Goal: Navigation & Orientation: Find specific page/section

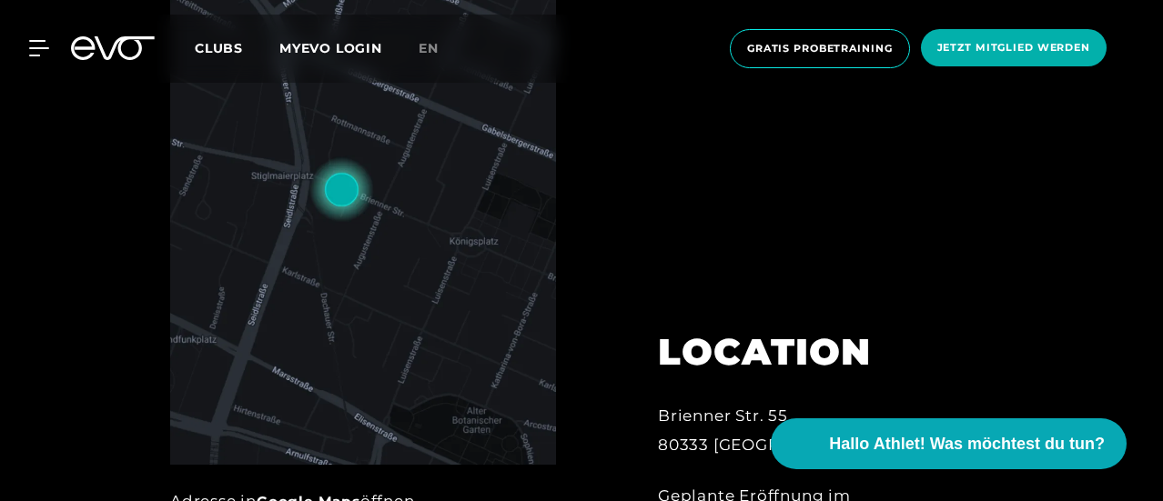
scroll to position [235, 0]
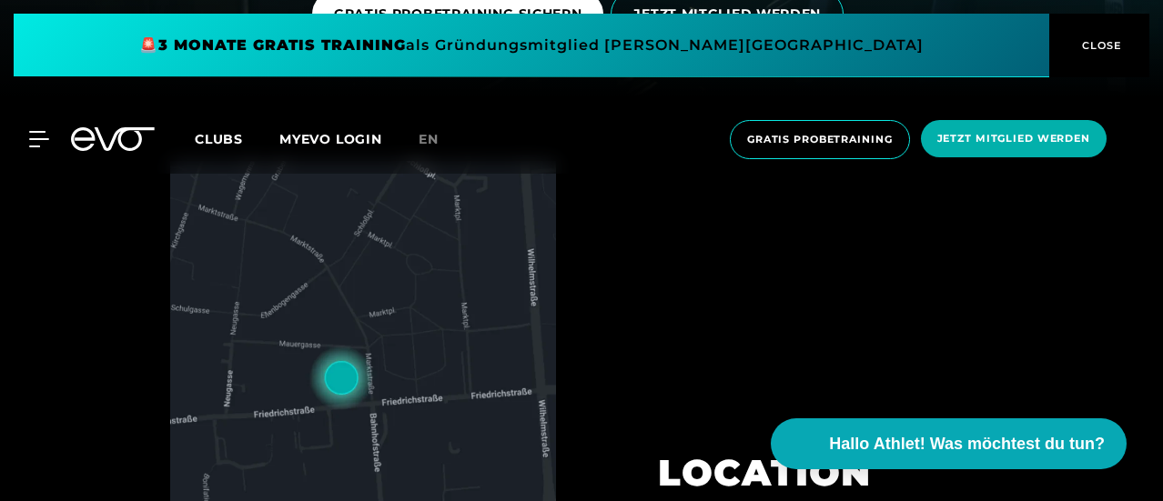
scroll to position [273, 0]
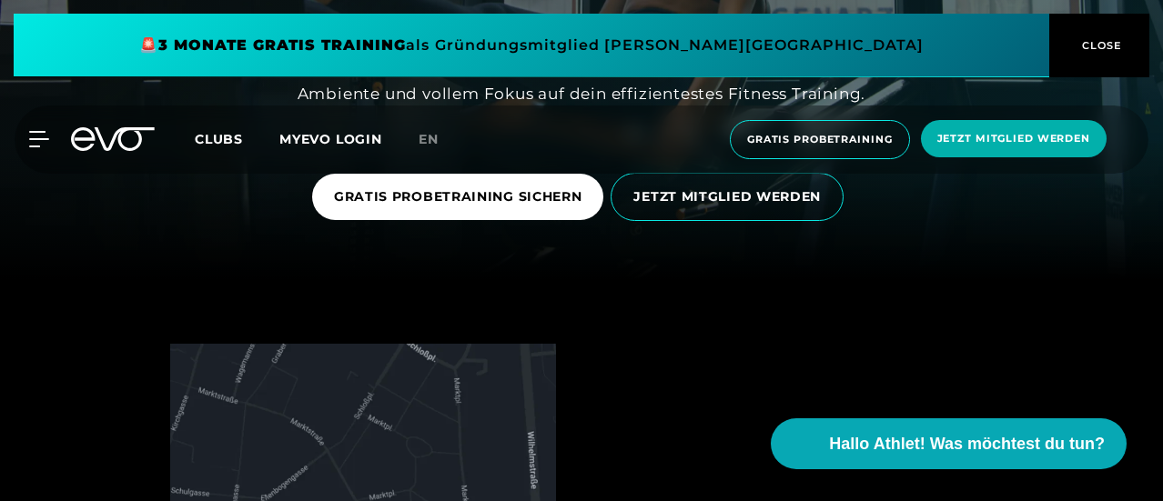
click at [243, 139] on span "Clubs" at bounding box center [219, 139] width 48 height 16
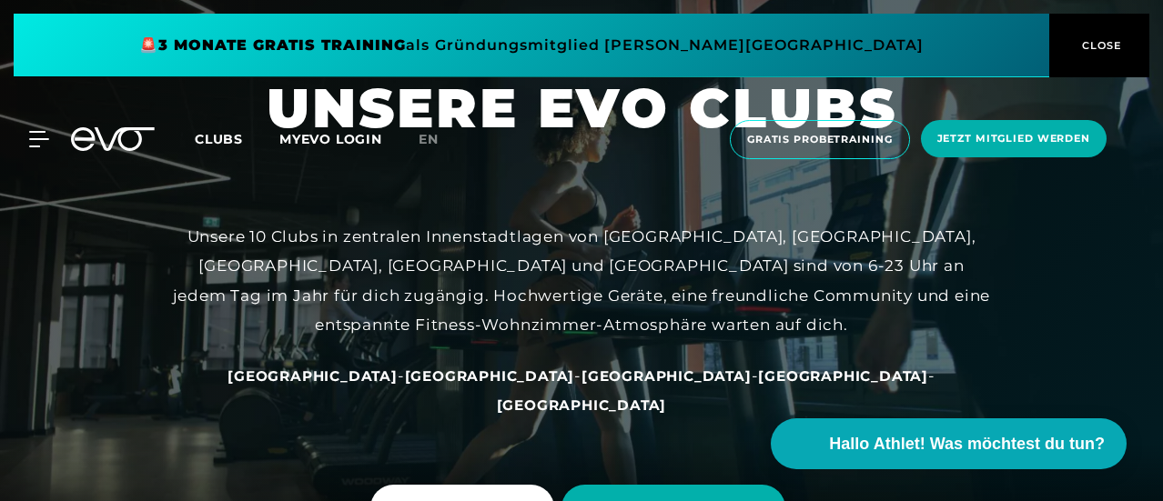
click at [122, 145] on icon at bounding box center [125, 139] width 60 height 24
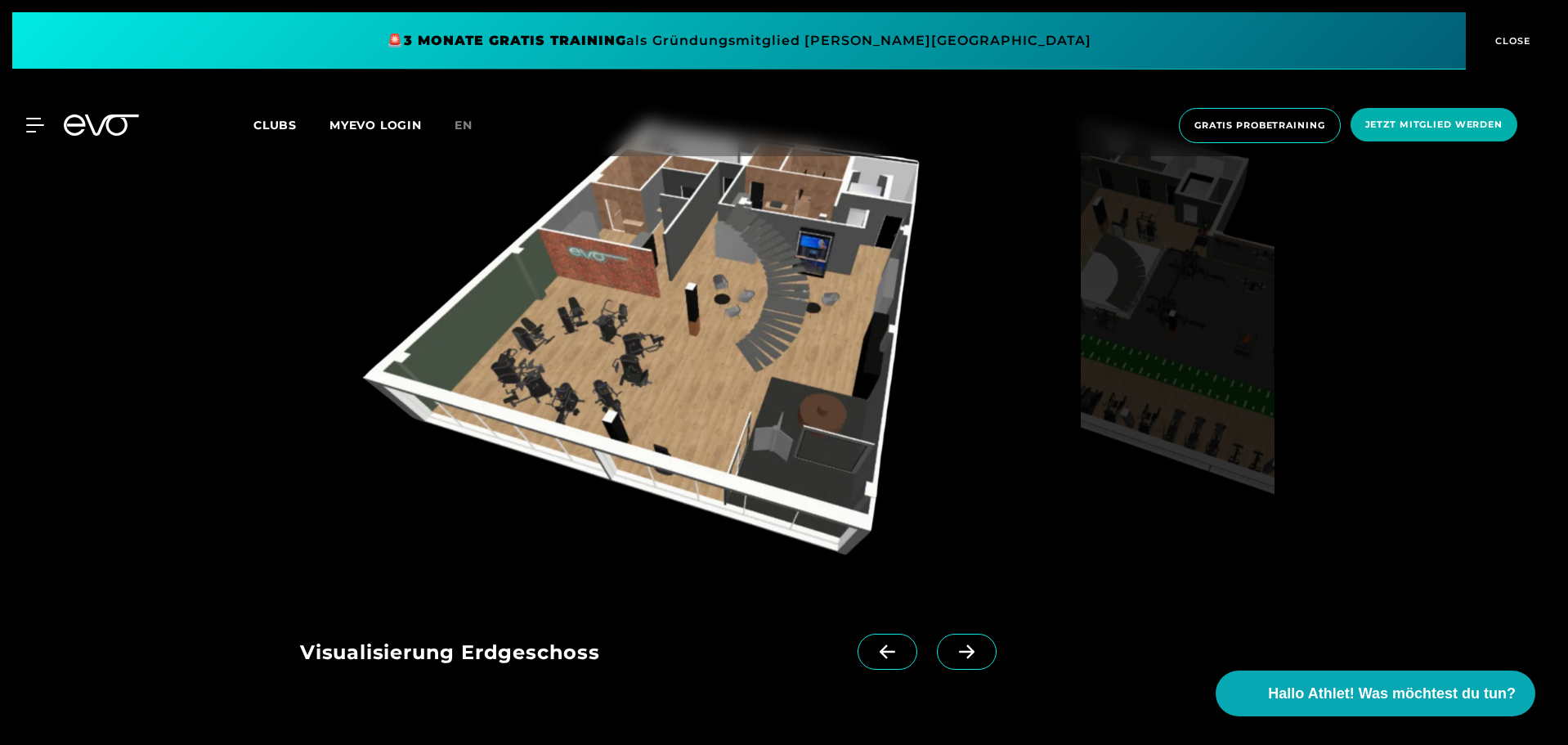
scroll to position [1963, 0]
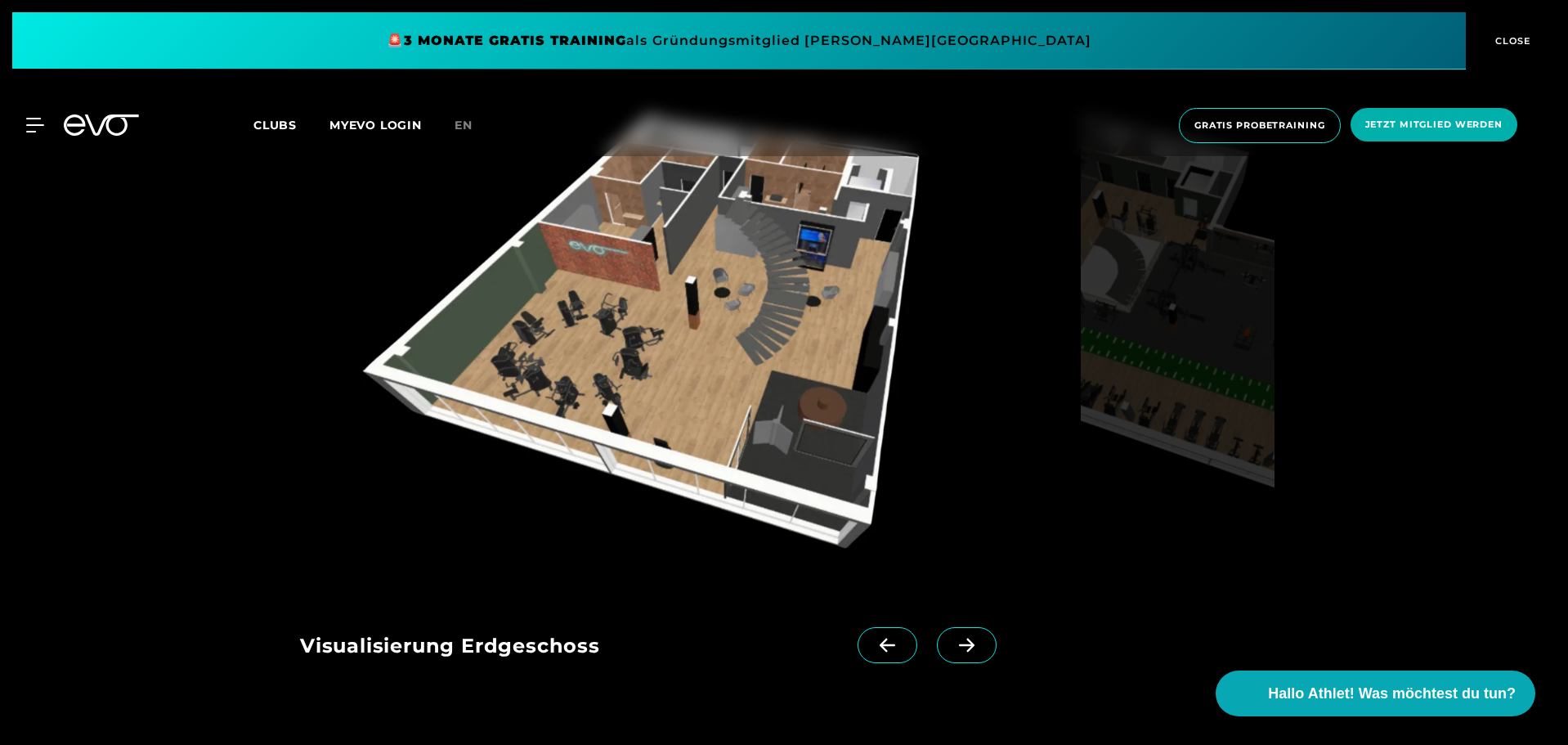
click at [952, 450] on icon at bounding box center [967, 645] width 29 height 14
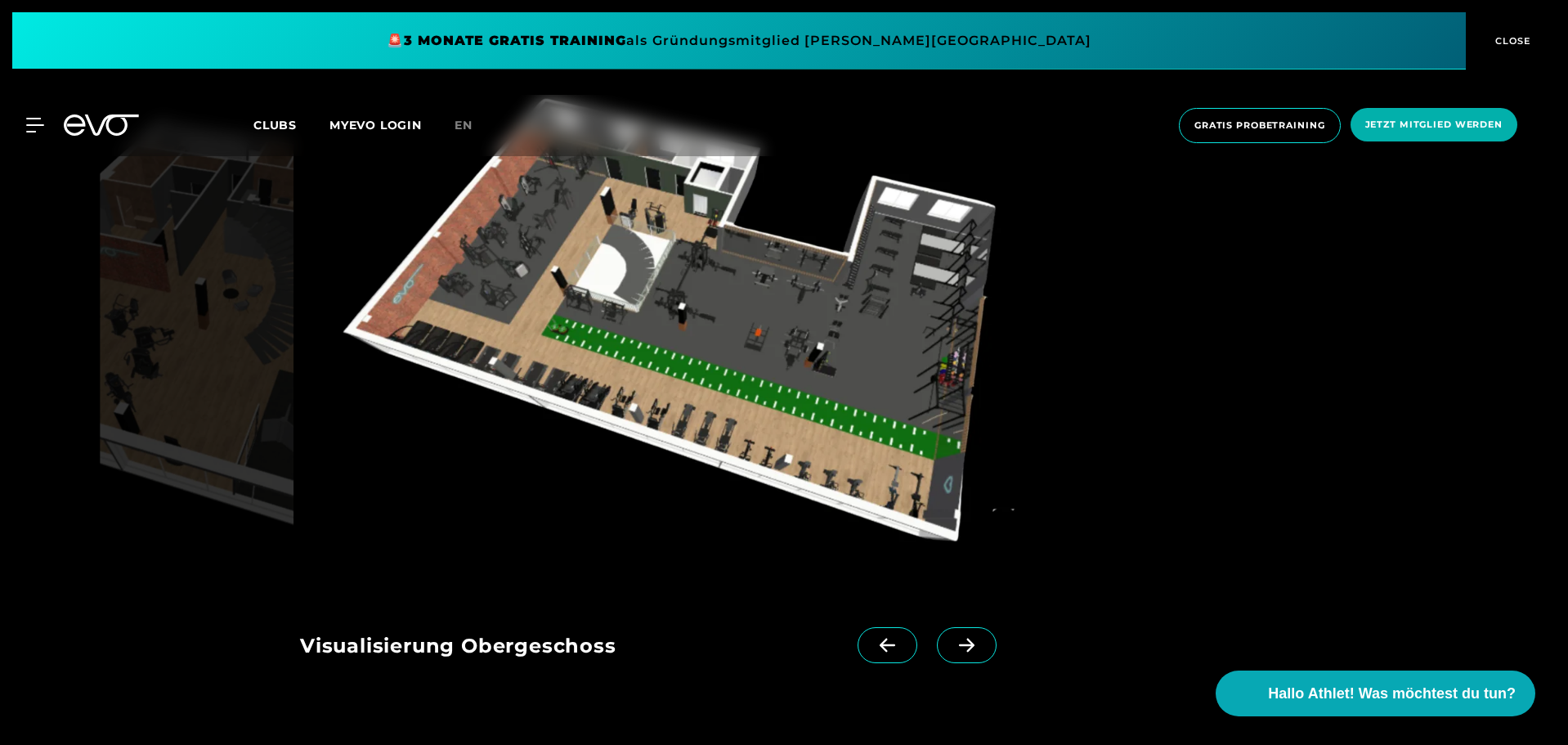
click at [952, 450] on icon at bounding box center [967, 645] width 29 height 14
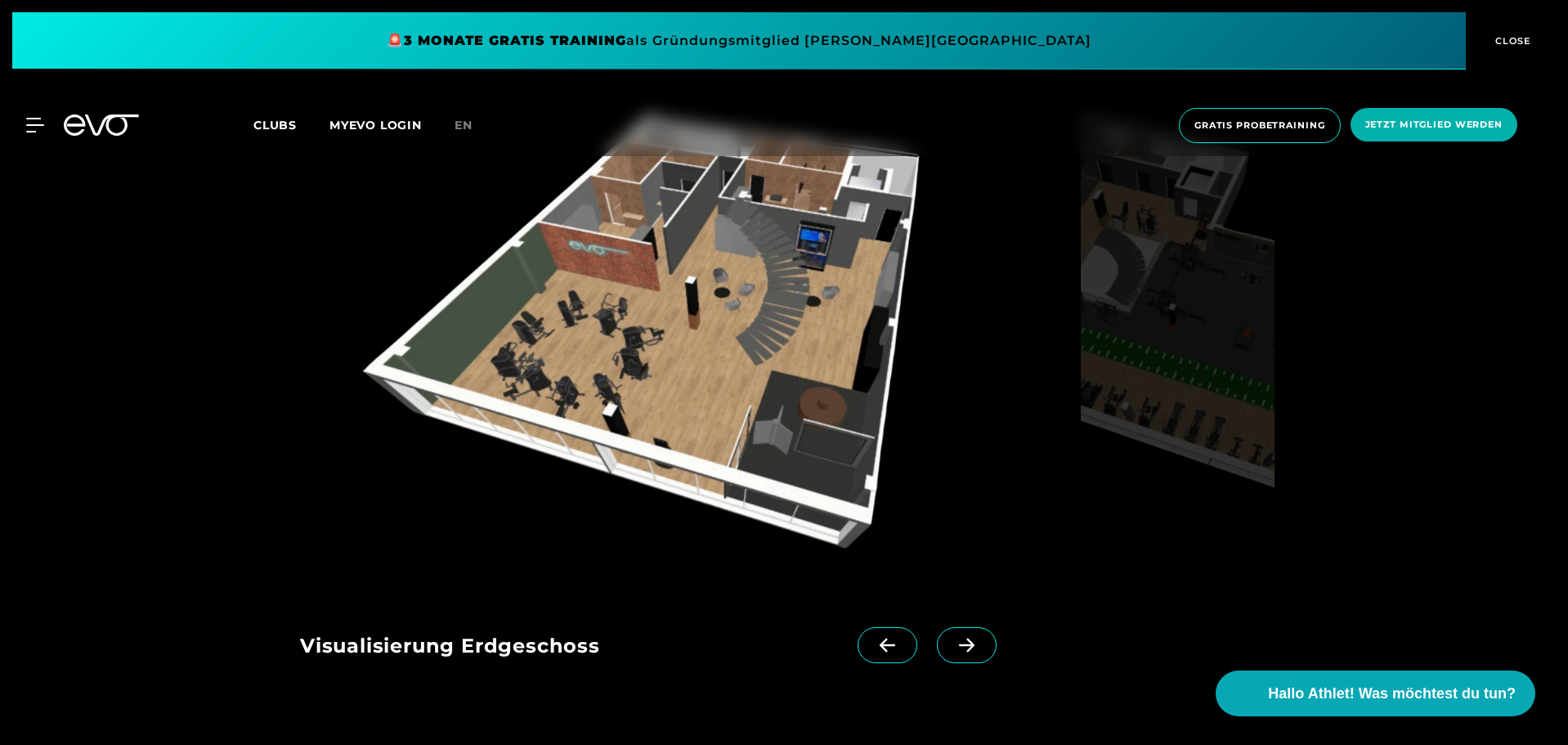
click at [270, 131] on span "Clubs" at bounding box center [275, 125] width 43 height 14
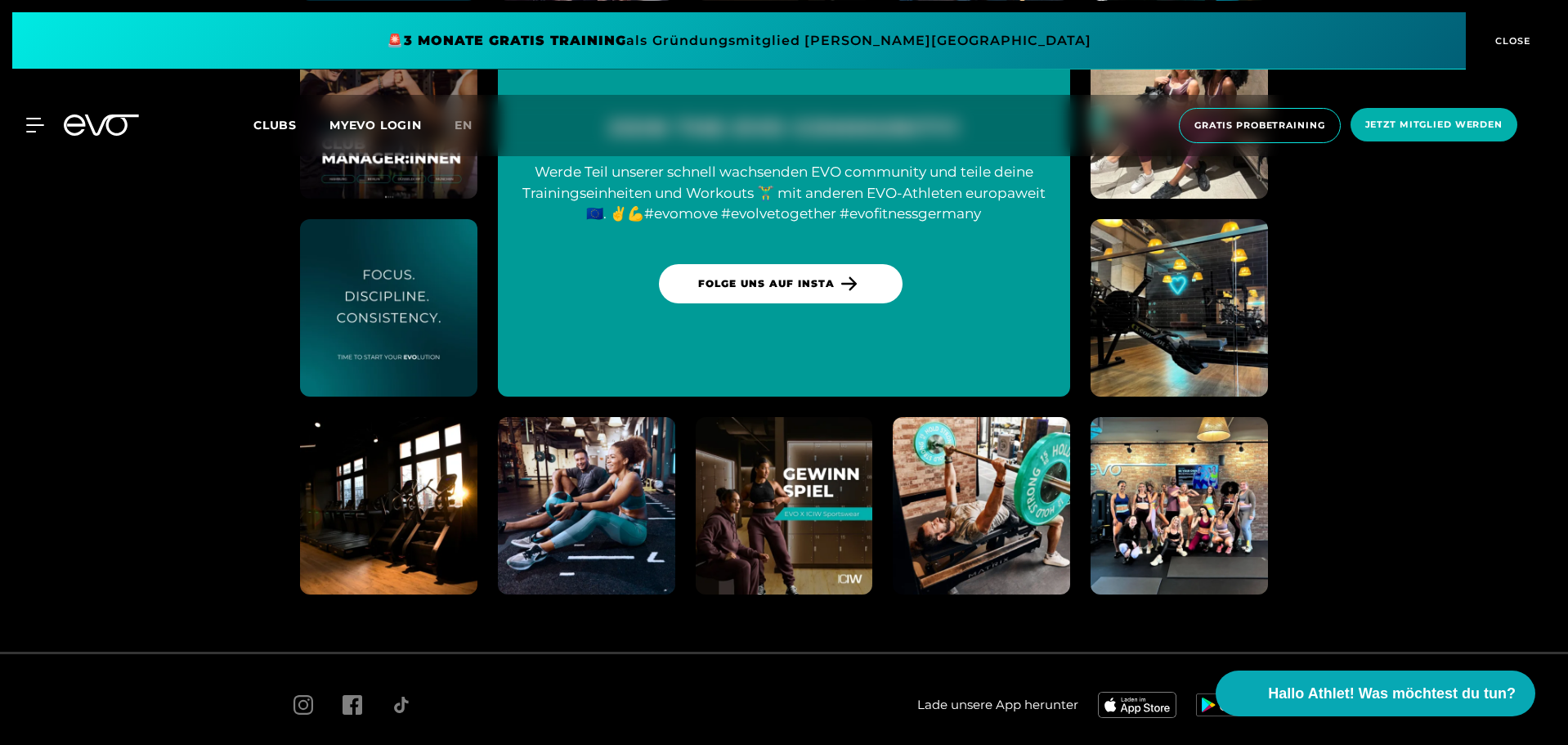
scroll to position [7635, 0]
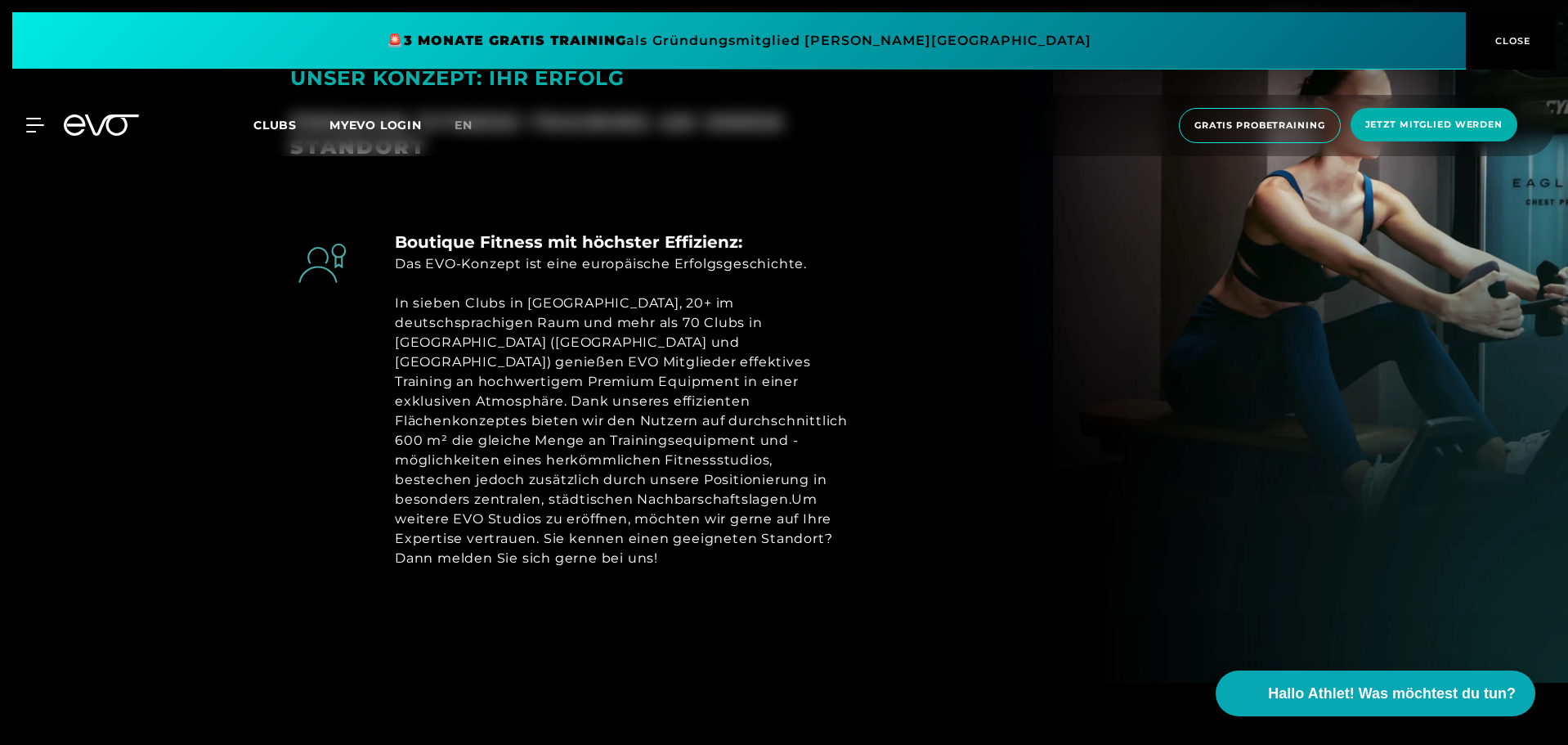
scroll to position [813, 0]
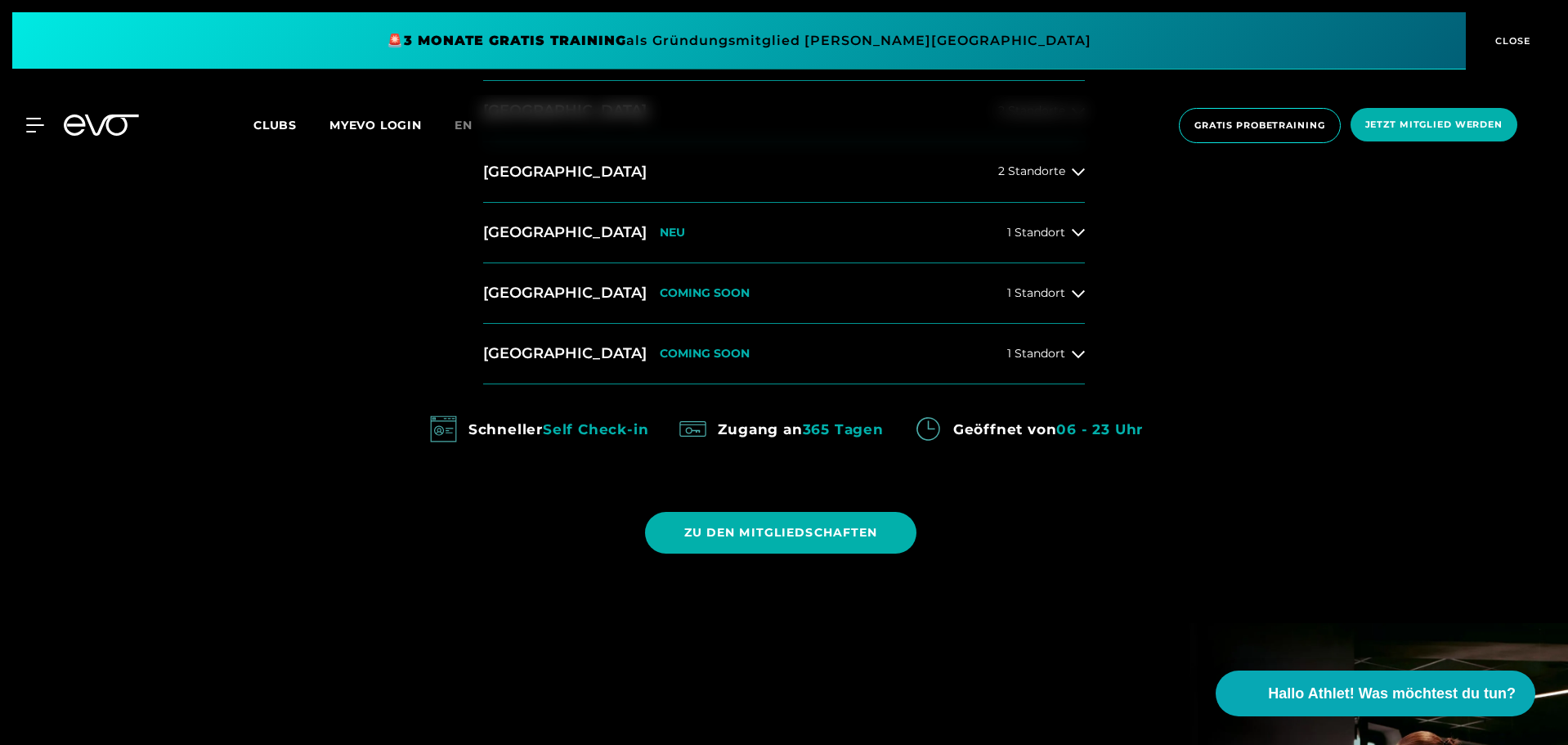
scroll to position [818, 0]
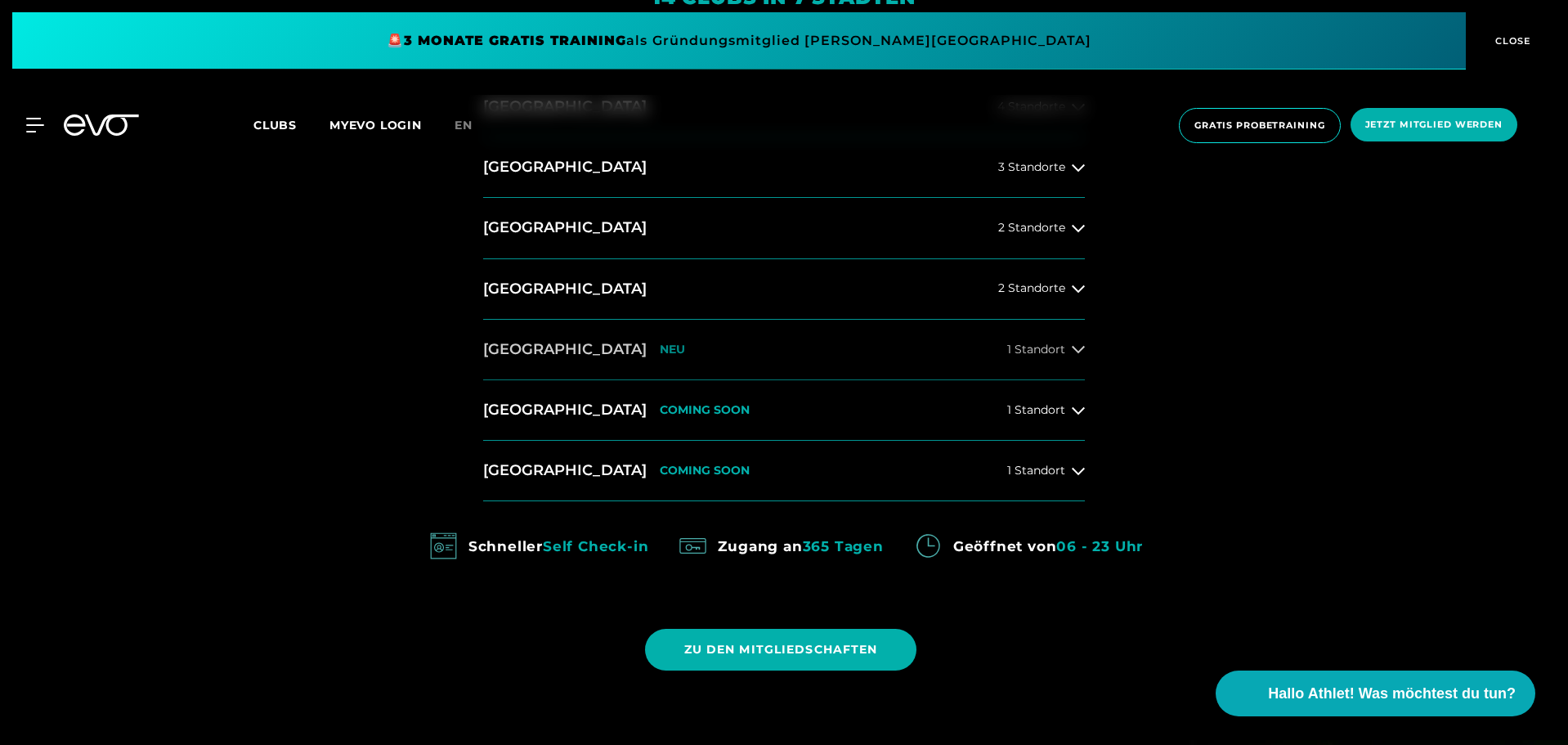
click at [761, 358] on button "Wiesbaden NEU 1 Standort" at bounding box center [784, 350] width 602 height 60
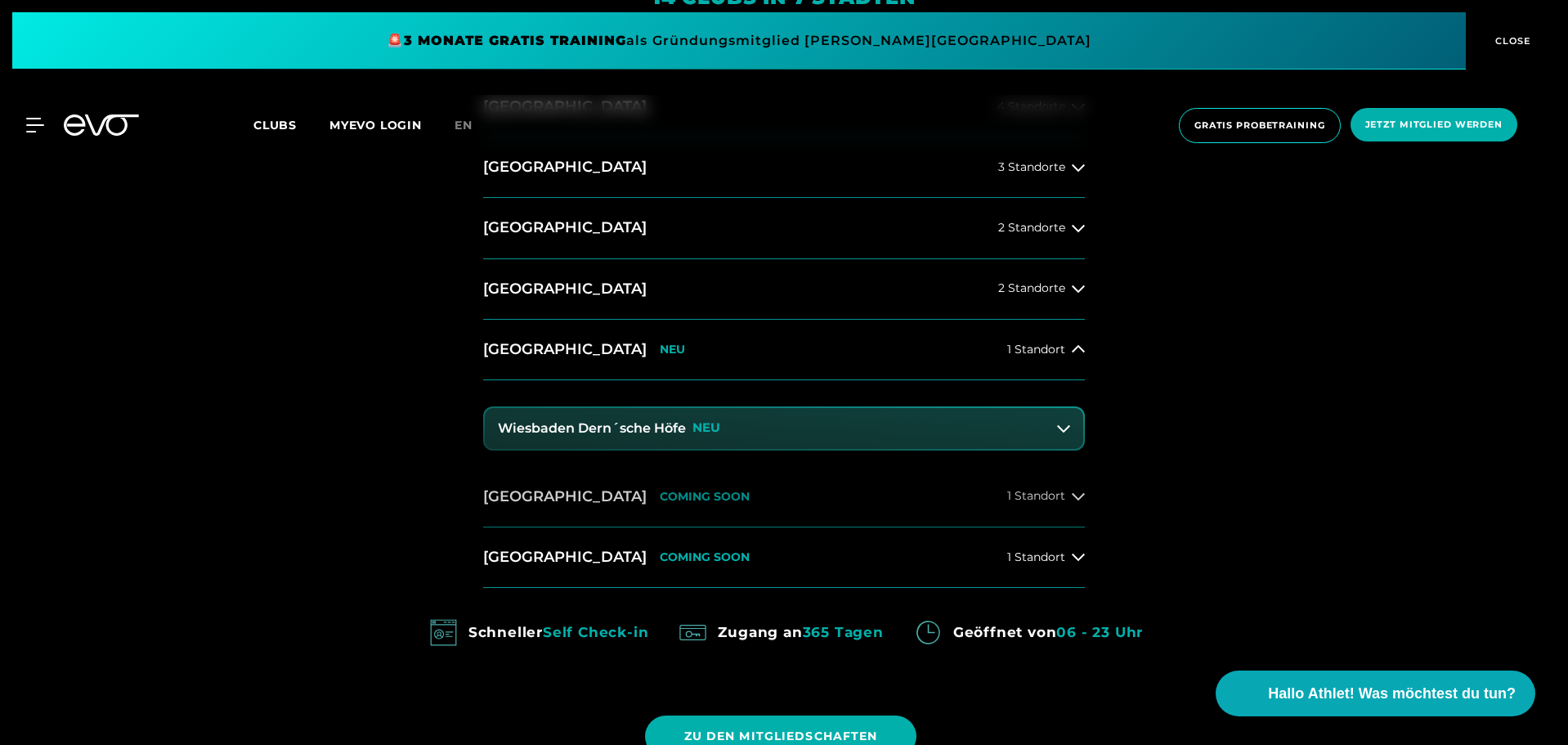
click at [748, 483] on button "Dresden COMING SOON 1 Standort" at bounding box center [784, 497] width 602 height 60
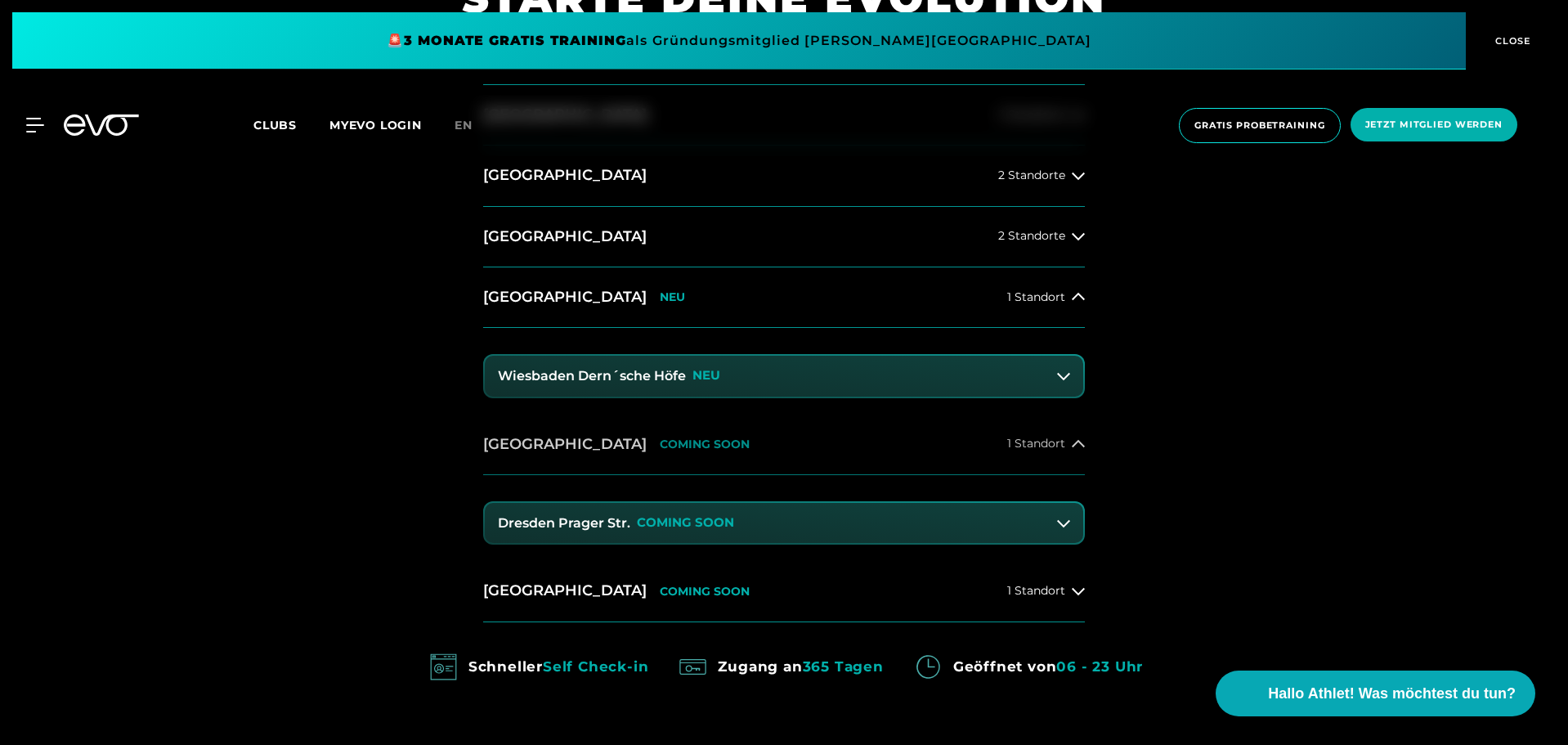
scroll to position [900, 0]
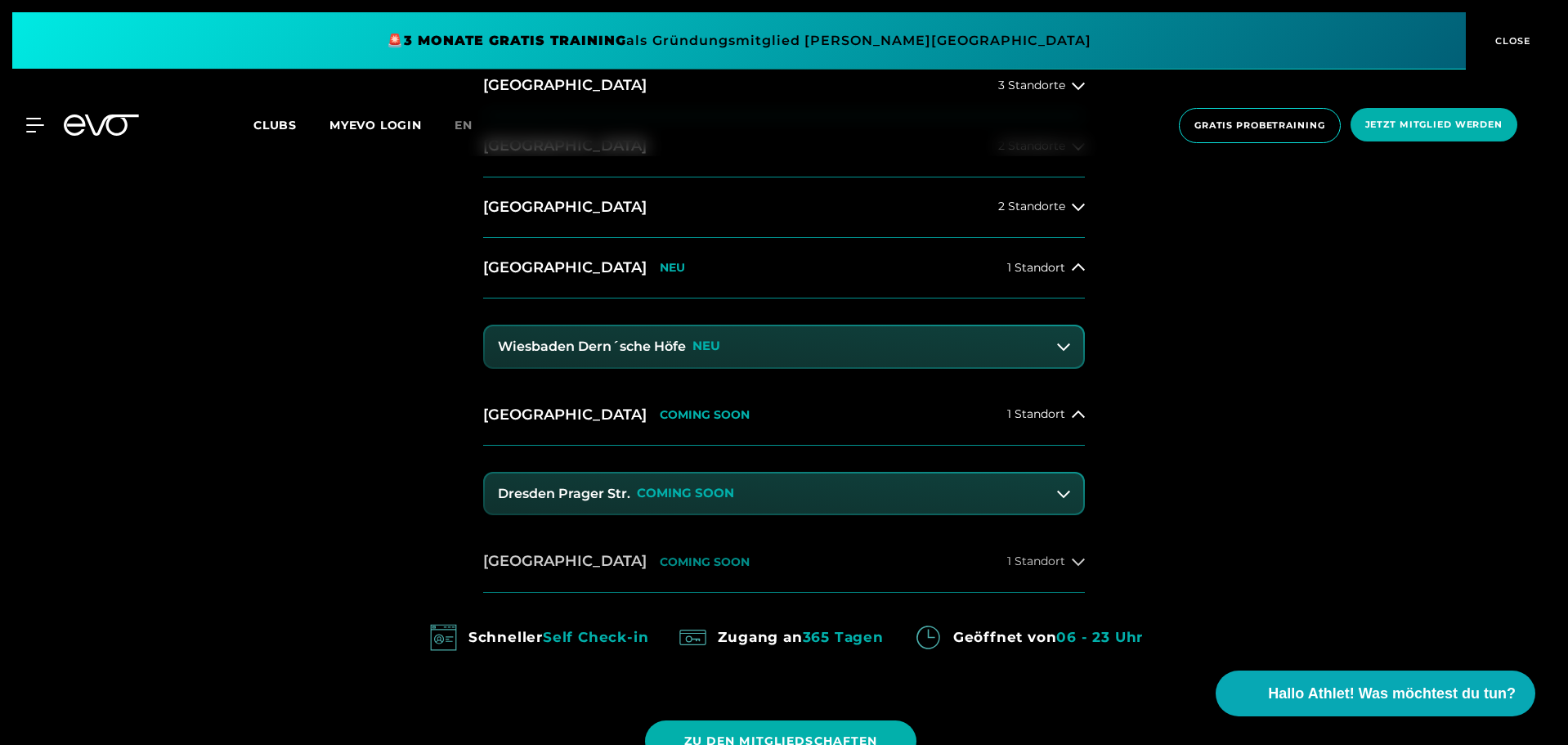
click at [794, 554] on button "Köln COMING SOON 1 Standort" at bounding box center [784, 562] width 602 height 60
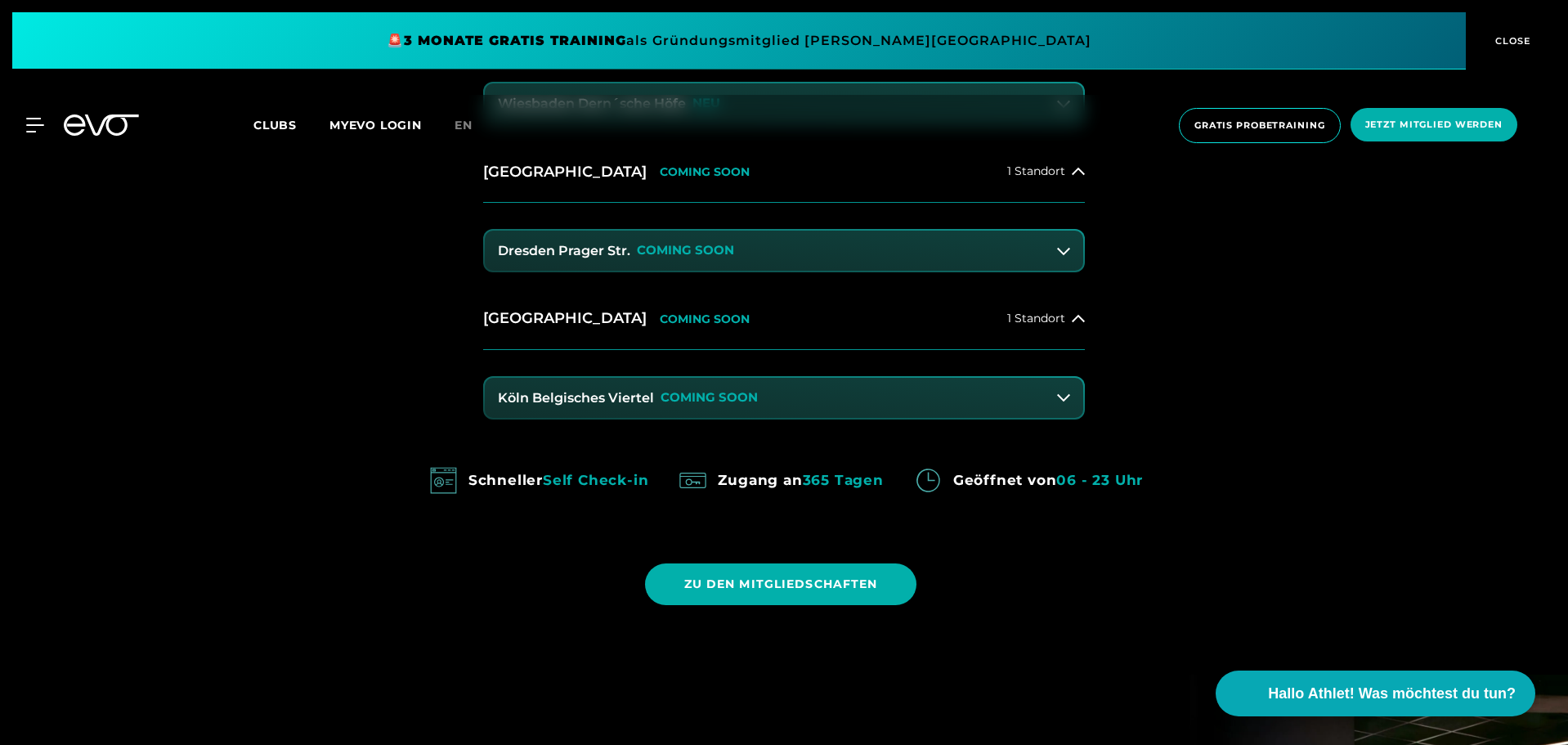
scroll to position [1145, 0]
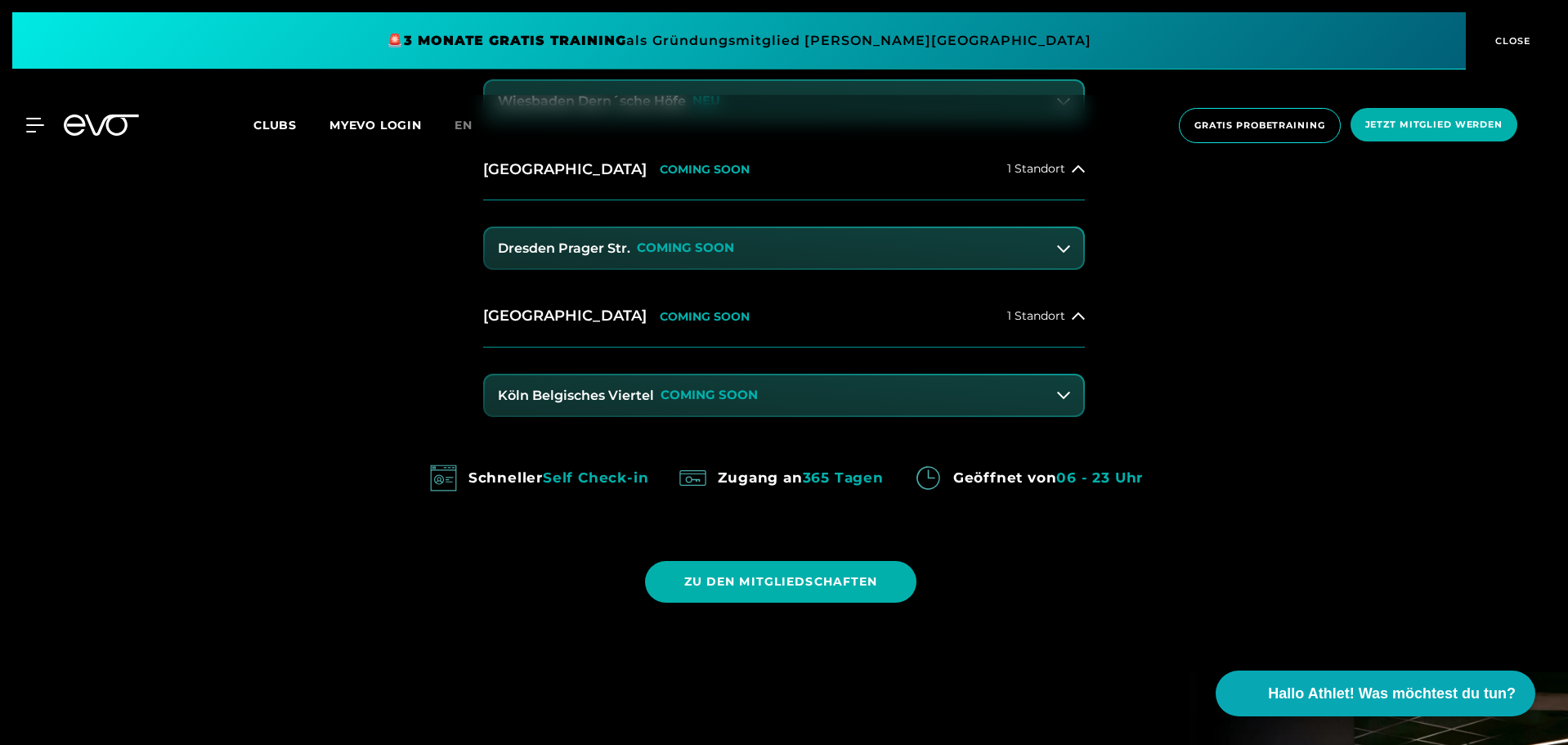
click at [1059, 398] on icon at bounding box center [1064, 395] width 13 height 13
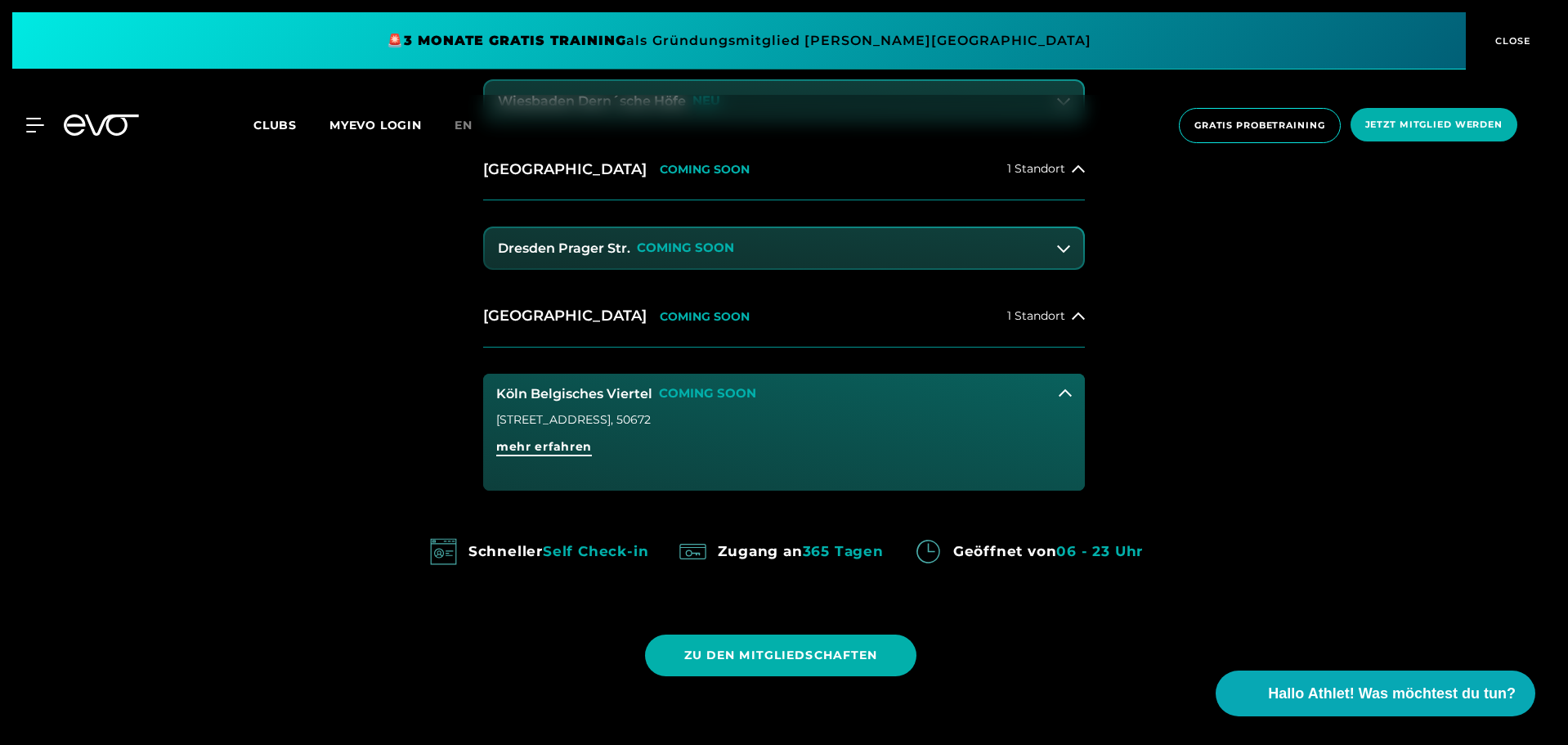
click at [581, 454] on span "mehr erfahren" at bounding box center [544, 447] width 95 height 17
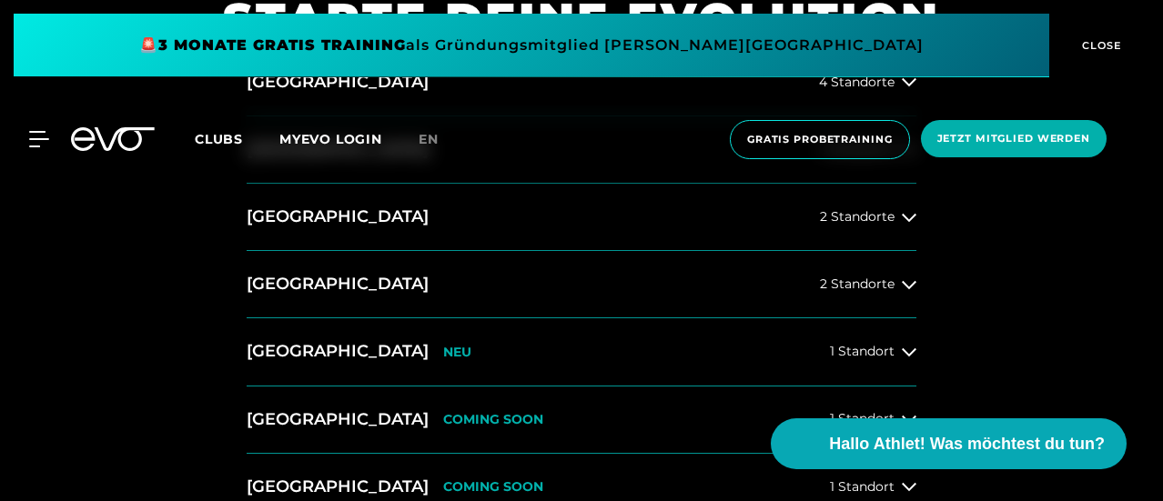
scroll to position [728, 0]
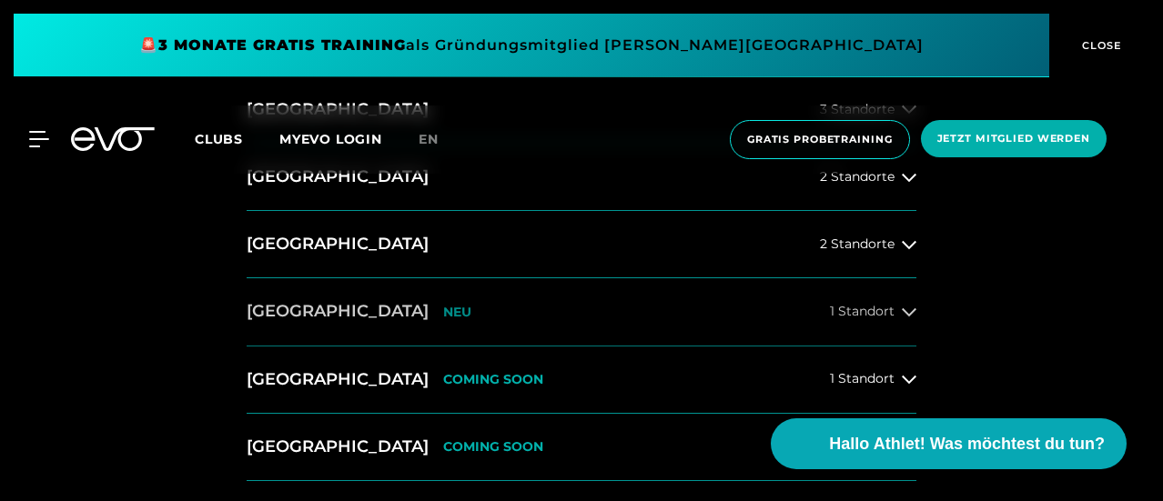
click at [719, 295] on button "Wiesbaden NEU 1 Standort" at bounding box center [582, 311] width 670 height 67
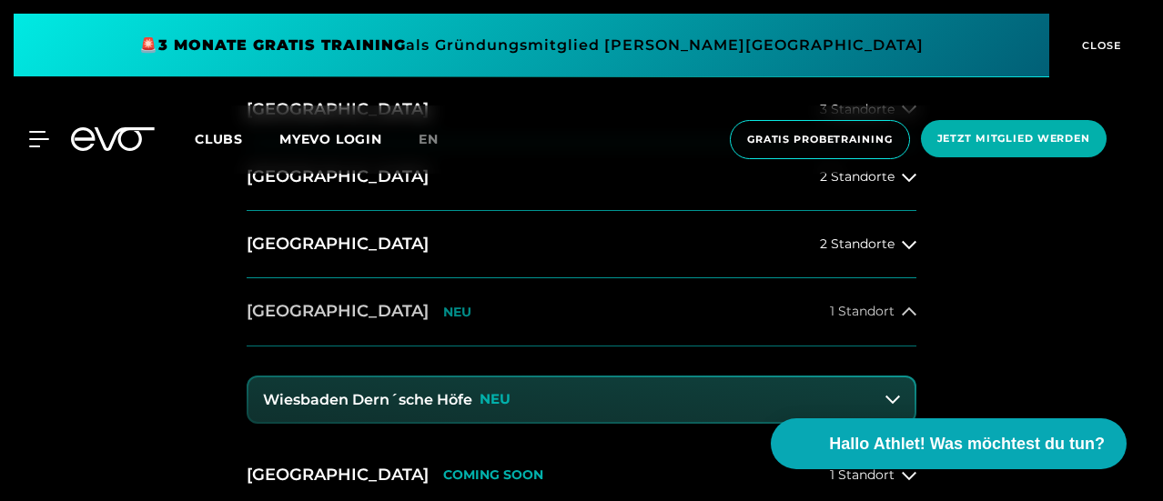
scroll to position [819, 0]
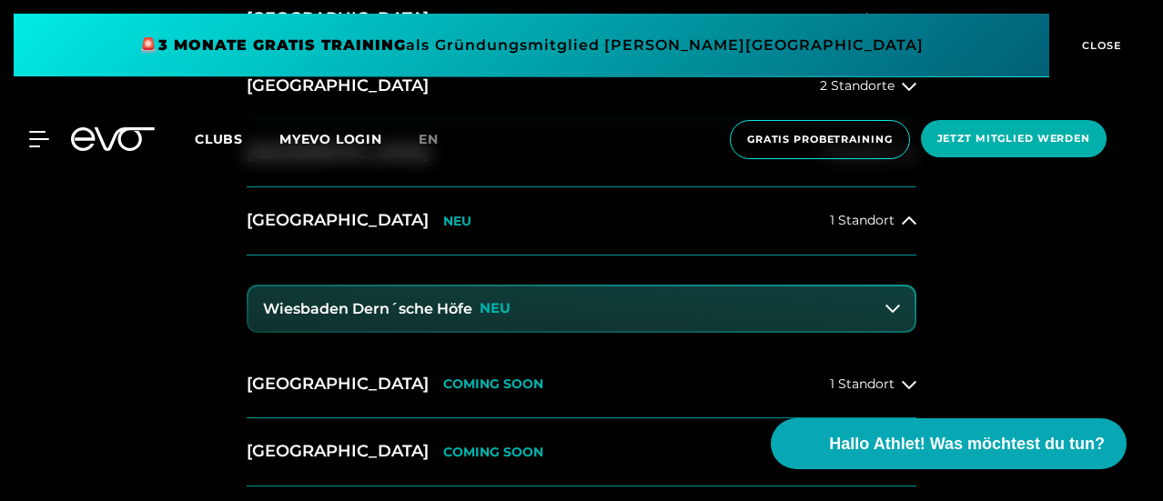
click at [644, 296] on button "Wiesbaden Dern´sche Höfe NEU" at bounding box center [581, 310] width 666 height 46
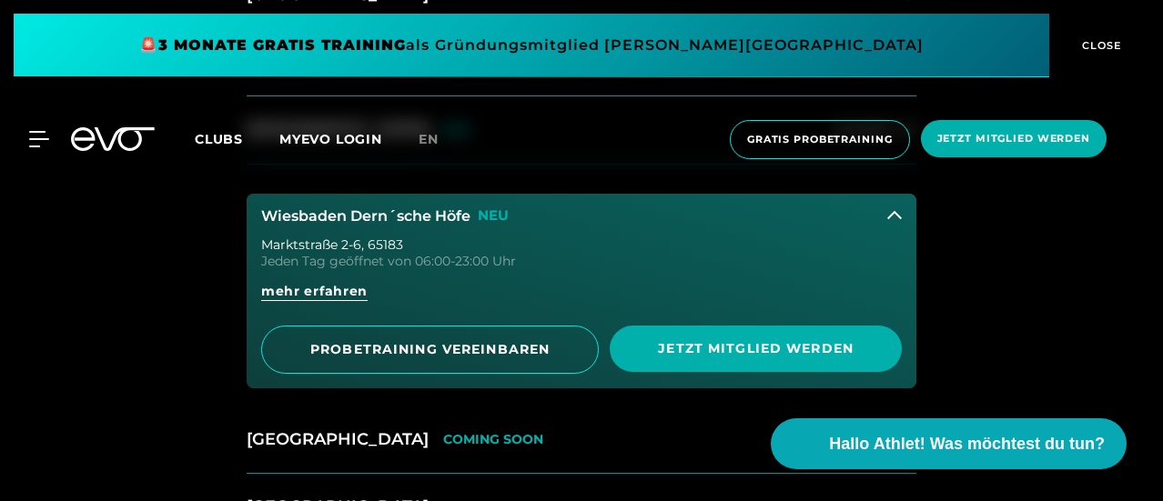
scroll to position [1001, 0]
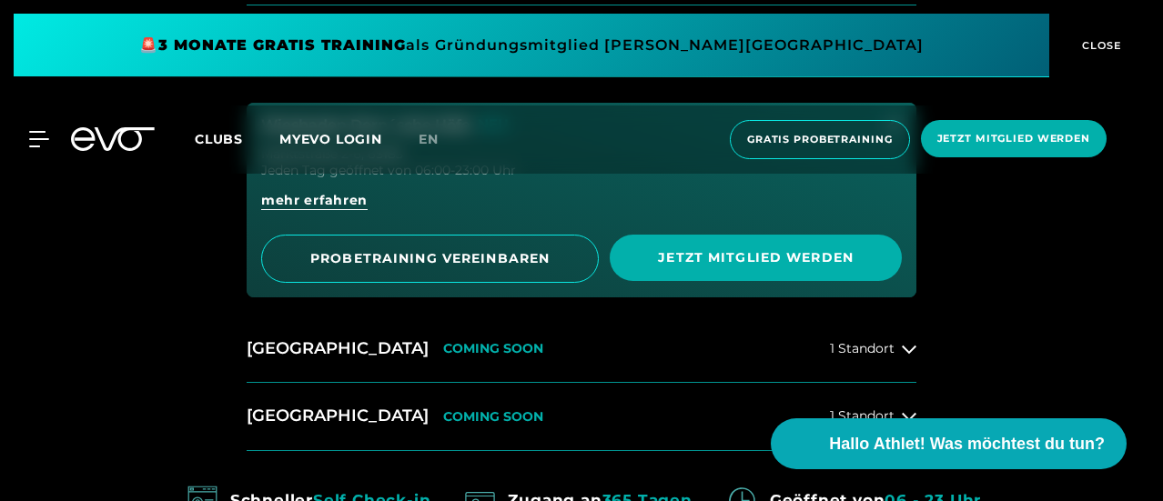
click at [553, 199] on link "mehr erfahren" at bounding box center [581, 207] width 641 height 33
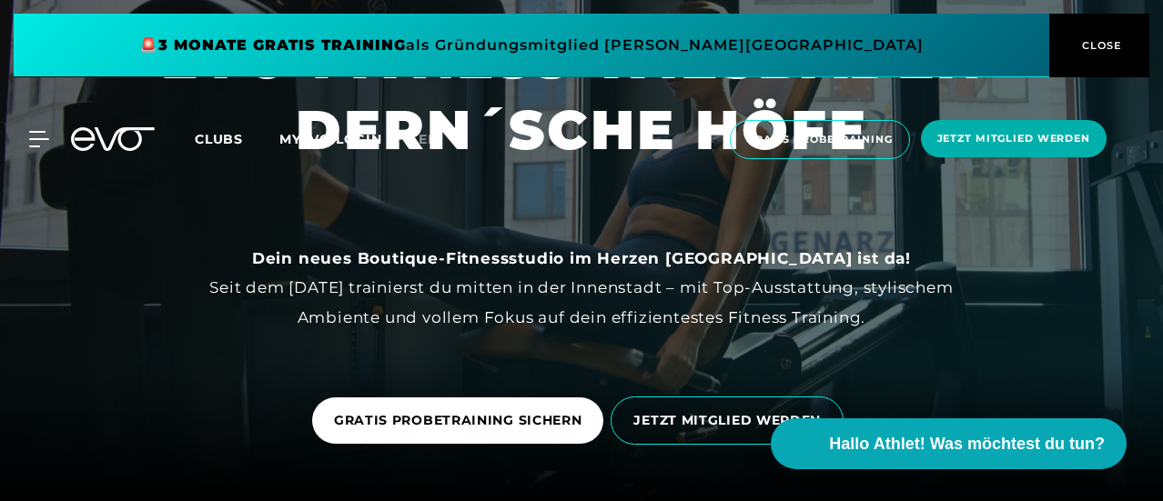
scroll to position [91, 0]
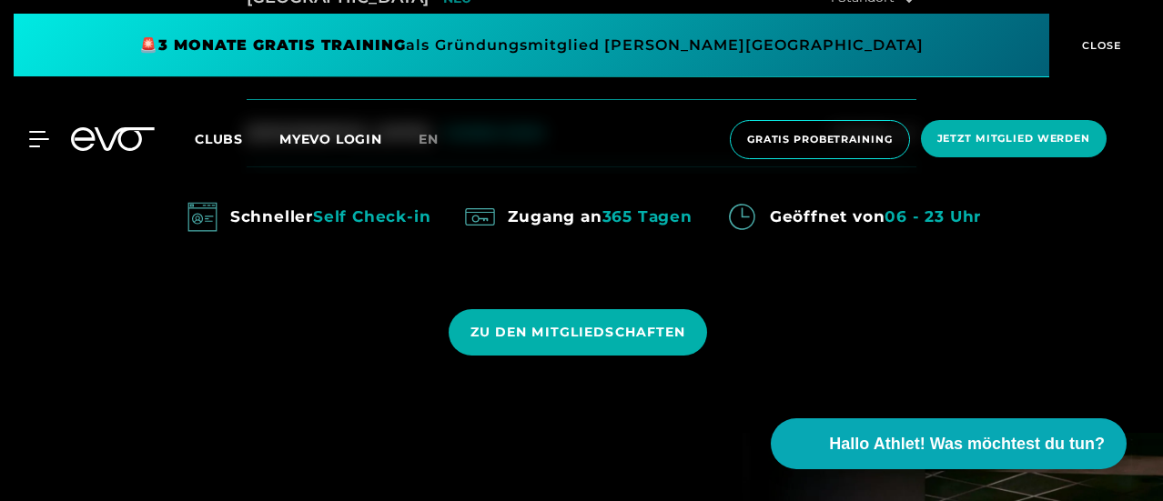
scroll to position [1092, 0]
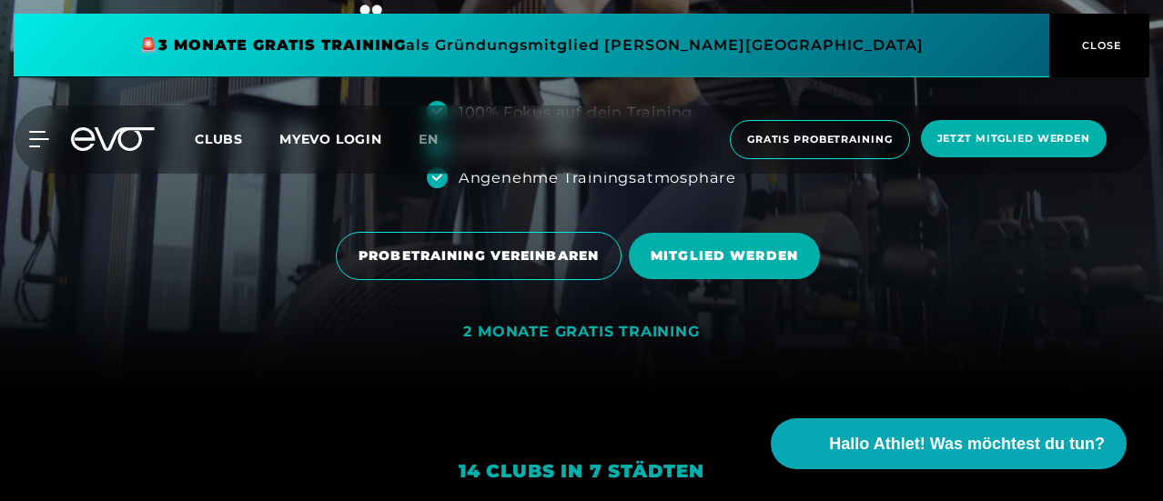
scroll to position [182, 0]
